Goal: Task Accomplishment & Management: Manage account settings

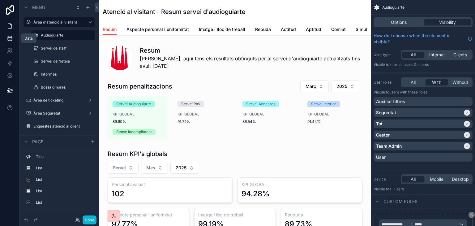
click at [10, 40] on icon at bounding box center [10, 38] width 6 height 6
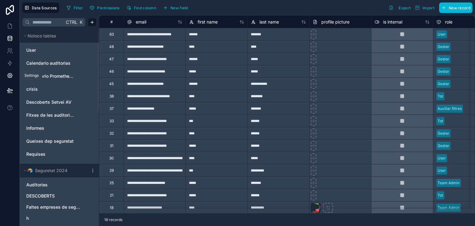
click at [5, 74] on link at bounding box center [10, 75] width 20 height 12
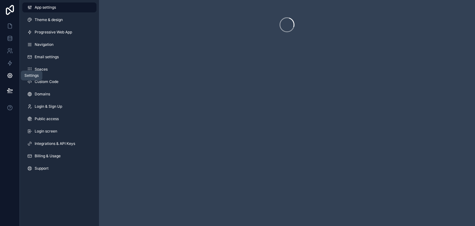
click at [5, 74] on link at bounding box center [10, 75] width 20 height 12
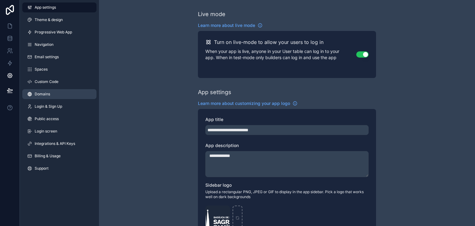
click at [31, 89] on link "Domains" at bounding box center [59, 94] width 74 height 10
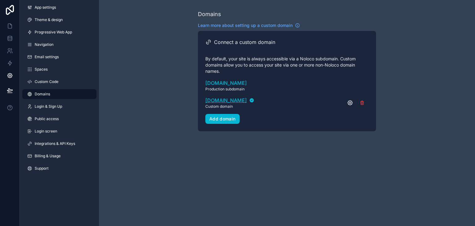
drag, startPoint x: 201, startPoint y: 102, endPoint x: 265, endPoint y: 98, distance: 64.2
click at [265, 98] on div "Connect a custom domain By default, your site is always accessible via a Noloco…" at bounding box center [287, 81] width 178 height 100
copy span "[DOMAIN_NAME]"
